Goal: Information Seeking & Learning: Learn about a topic

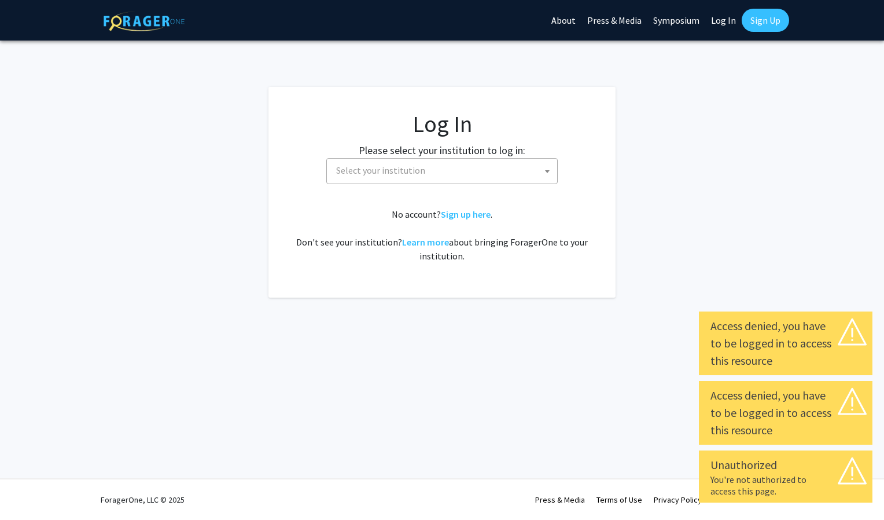
click at [529, 175] on span "Select your institution" at bounding box center [444, 171] width 226 height 24
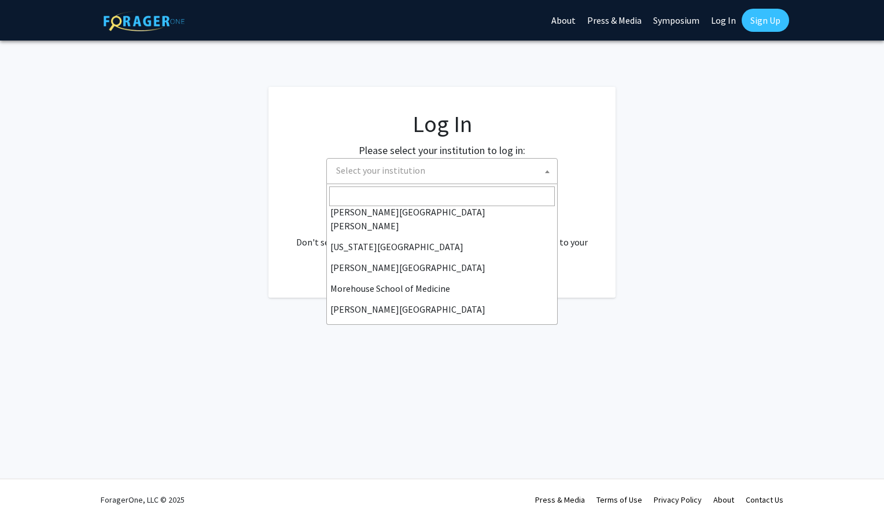
scroll to position [199, 0]
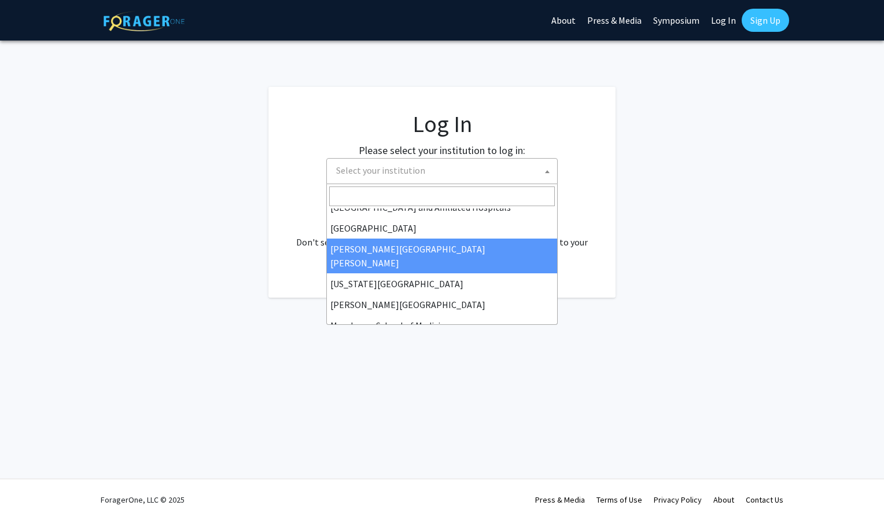
select select "1"
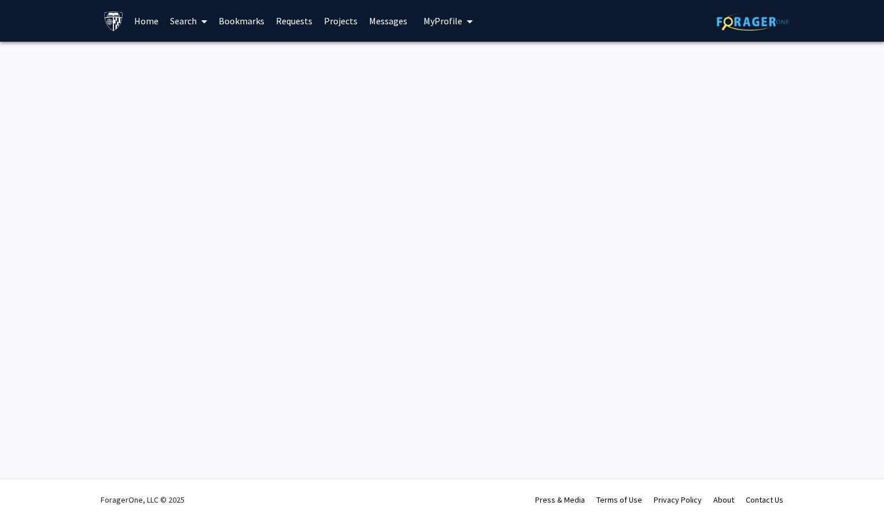
click at [178, 23] on link "Search" at bounding box center [188, 21] width 49 height 40
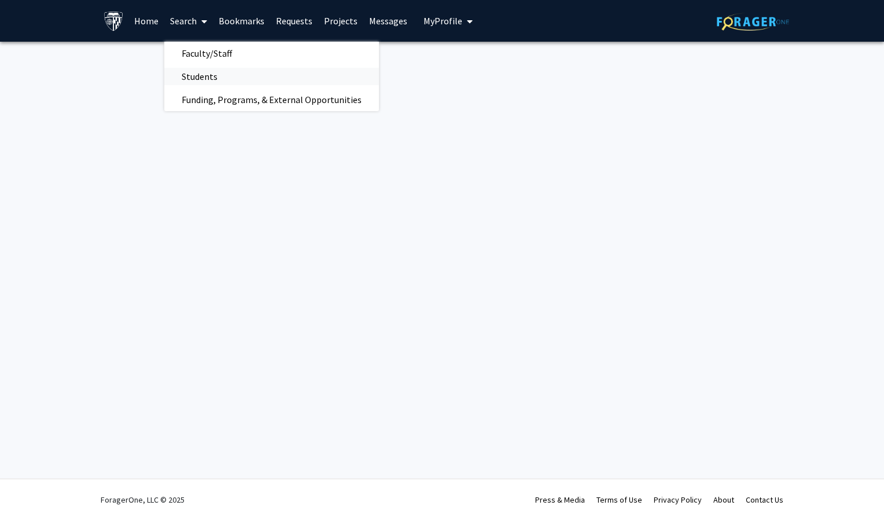
click at [199, 79] on span "Students" at bounding box center [199, 76] width 71 height 23
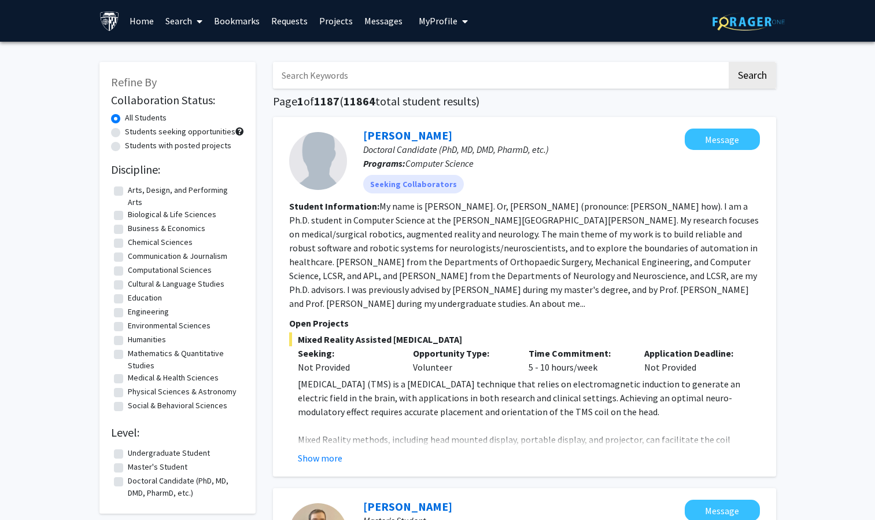
click at [176, 23] on link "Search" at bounding box center [184, 21] width 49 height 40
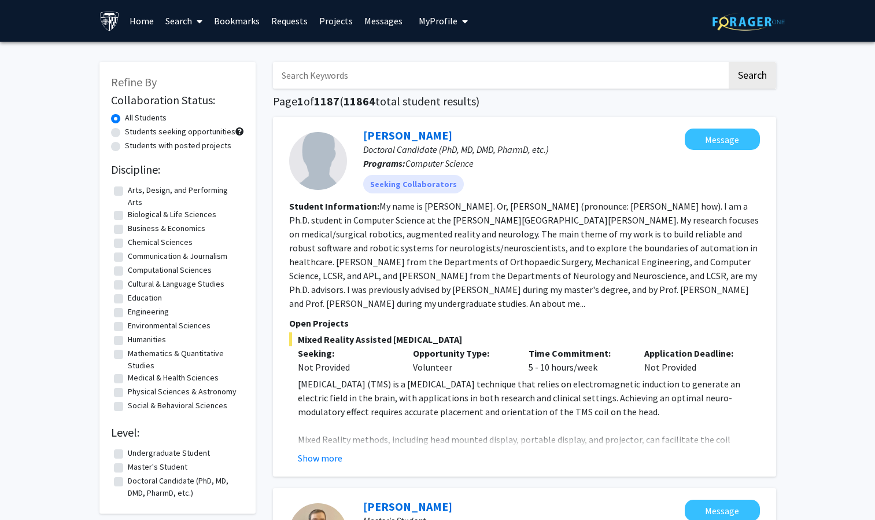
click at [125, 133] on label "Students seeking opportunities" at bounding box center [180, 132] width 110 height 12
click at [125, 133] on input "Students seeking opportunities" at bounding box center [129, 130] width 8 height 8
radio input "true"
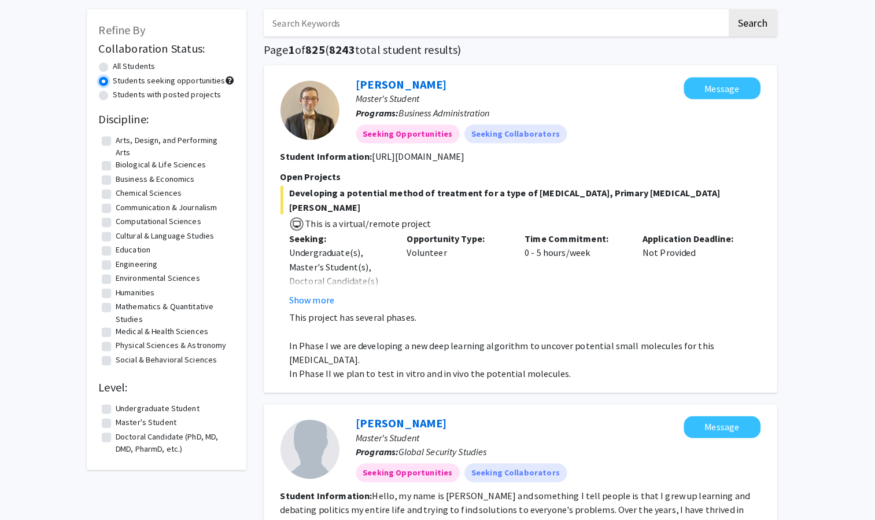
scroll to position [47, 0]
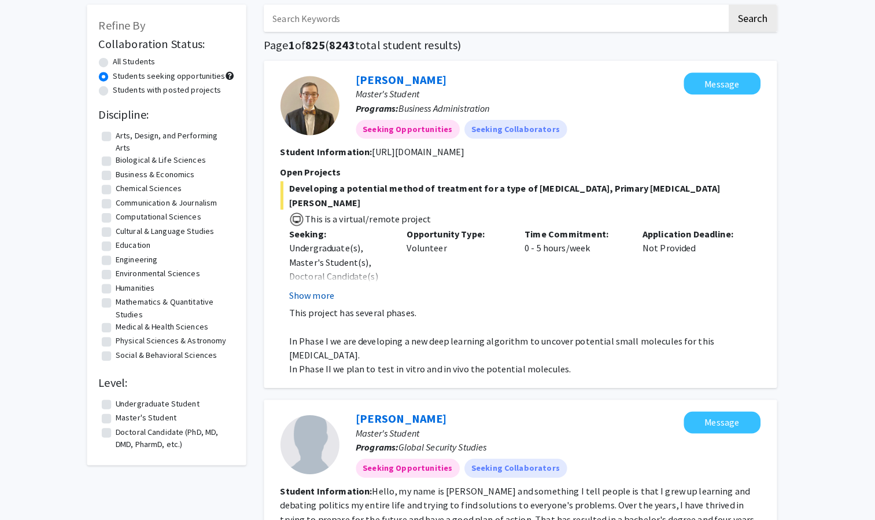
click at [301, 292] on button "Show more" at bounding box center [320, 299] width 45 height 14
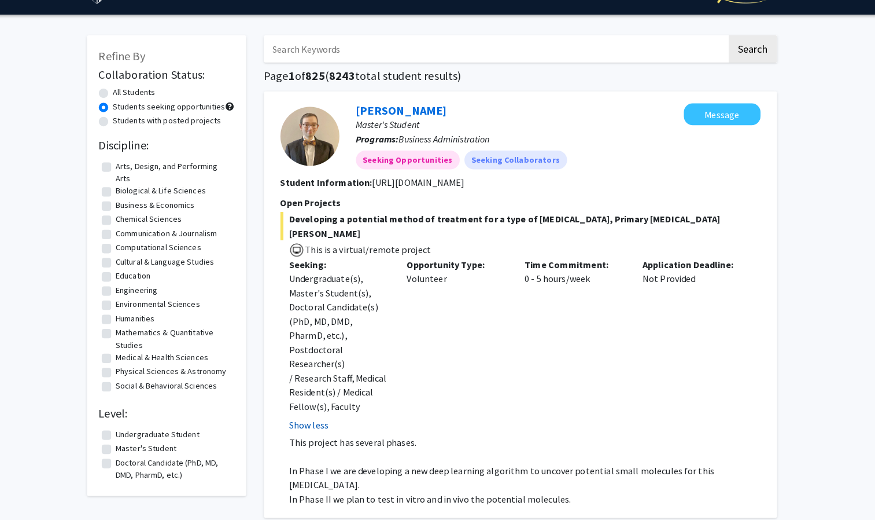
scroll to position [0, 0]
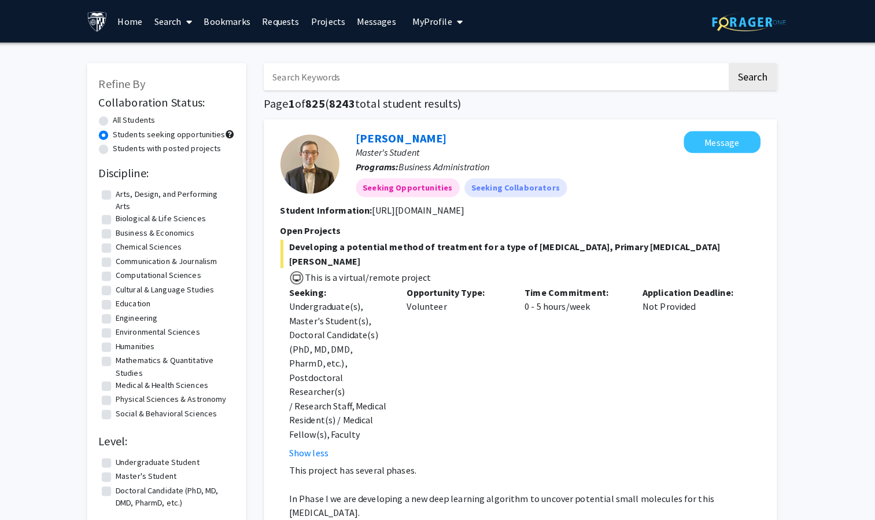
click at [182, 31] on link "Search" at bounding box center [184, 21] width 49 height 40
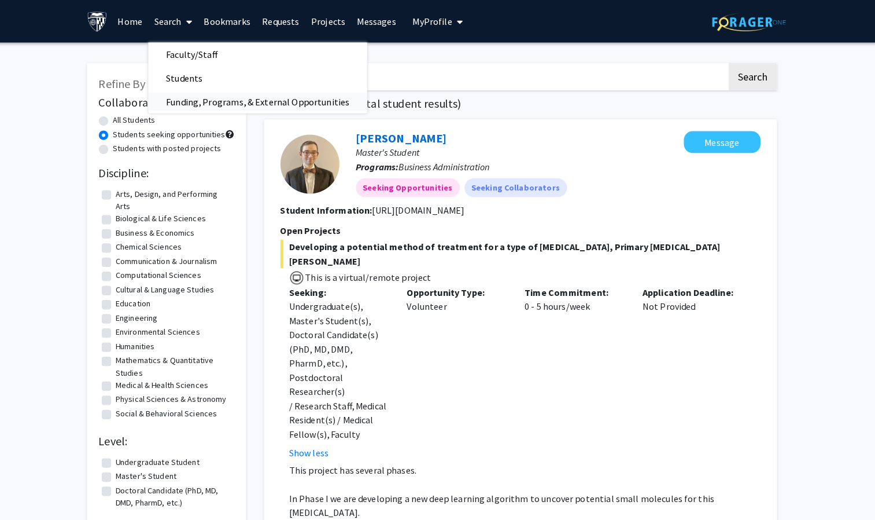
click at [201, 103] on span "Funding, Programs, & External Opportunities" at bounding box center [267, 99] width 215 height 23
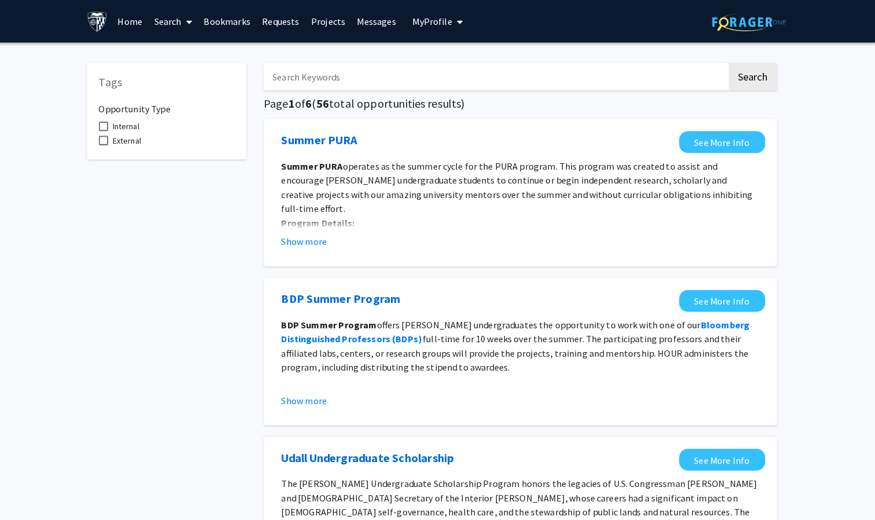
click at [132, 120] on span "Internal" at bounding box center [138, 124] width 26 height 14
click at [116, 128] on input "Internal" at bounding box center [115, 128] width 1 height 1
checkbox input "true"
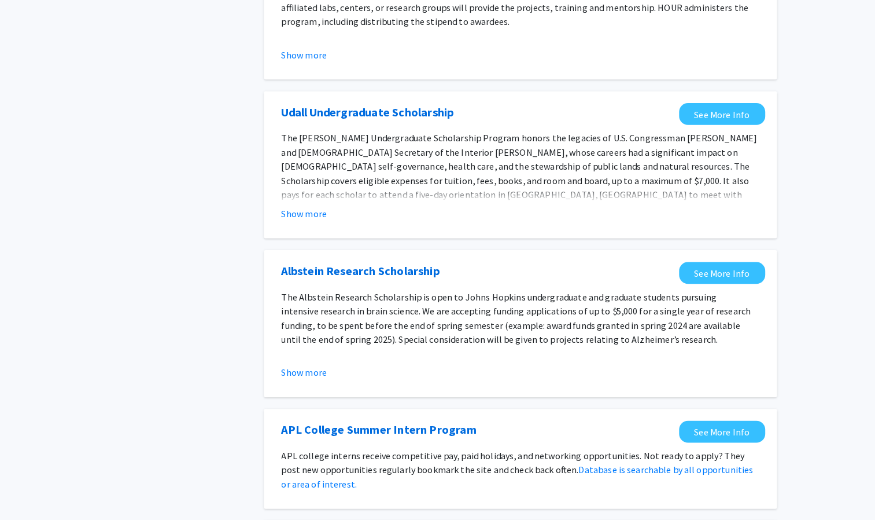
scroll to position [330, 0]
